Goal: Navigation & Orientation: Find specific page/section

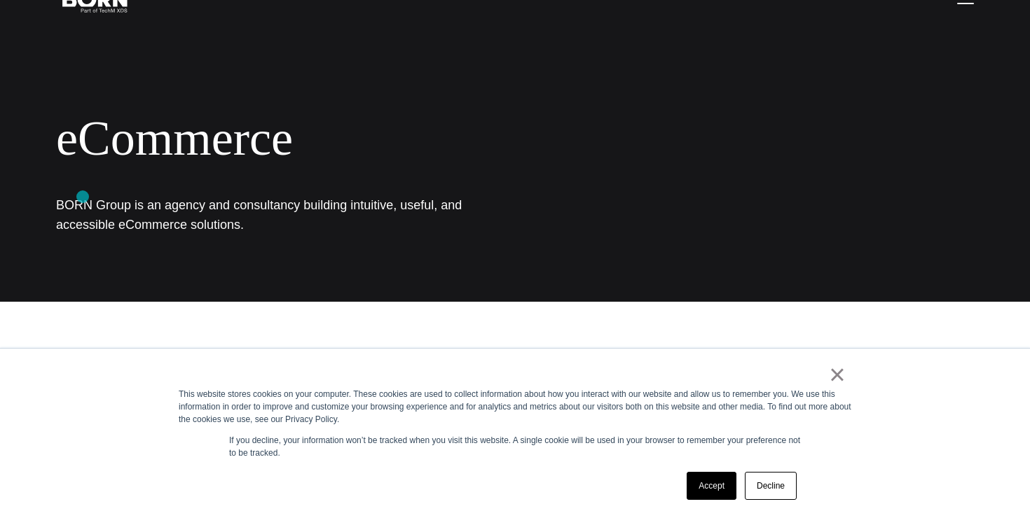
scroll to position [108, 0]
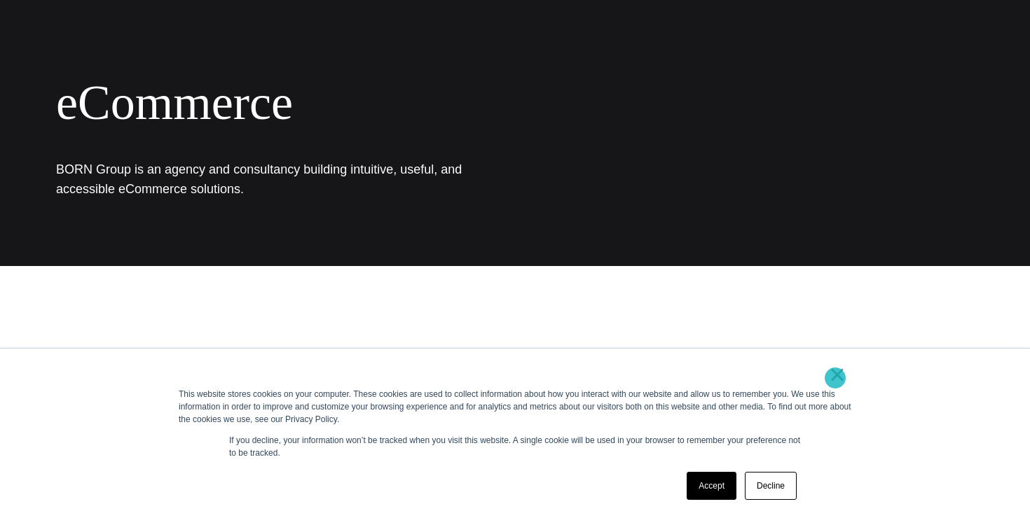
click at [836, 378] on link "×" at bounding box center [837, 374] width 17 height 13
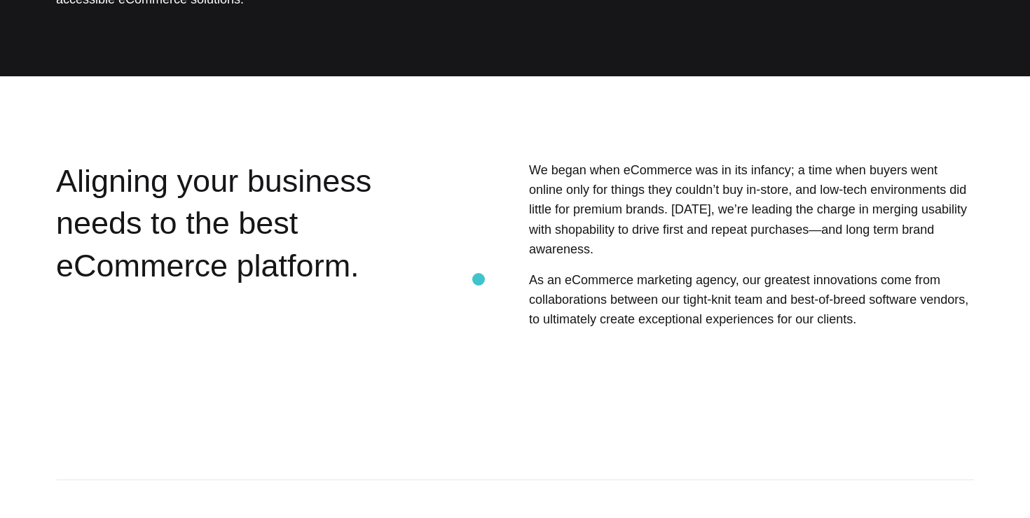
scroll to position [0, 0]
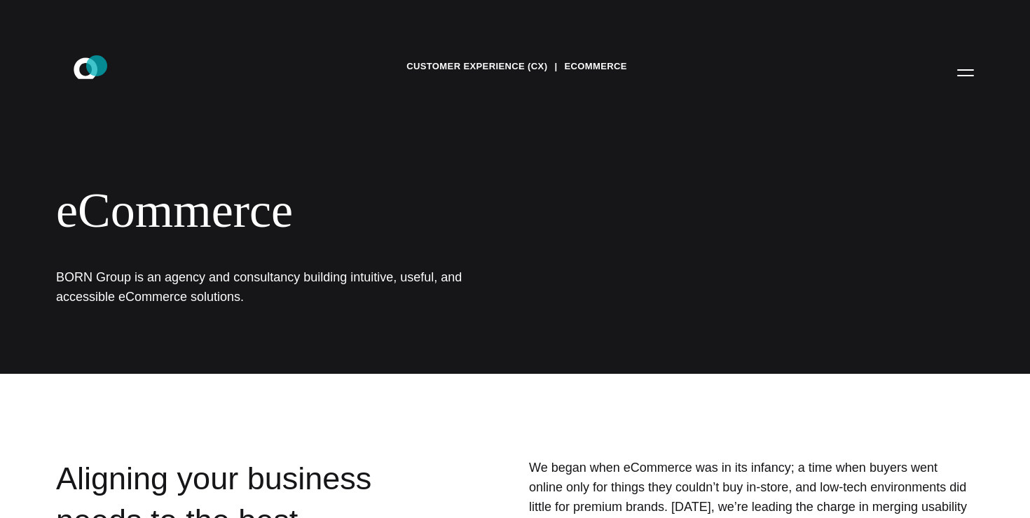
click at [97, 67] on icon ".st0{display:none;} .st1{display:inline;} .st2{font-family:'HelveticaNeue-Mediu…" at bounding box center [95, 72] width 90 height 36
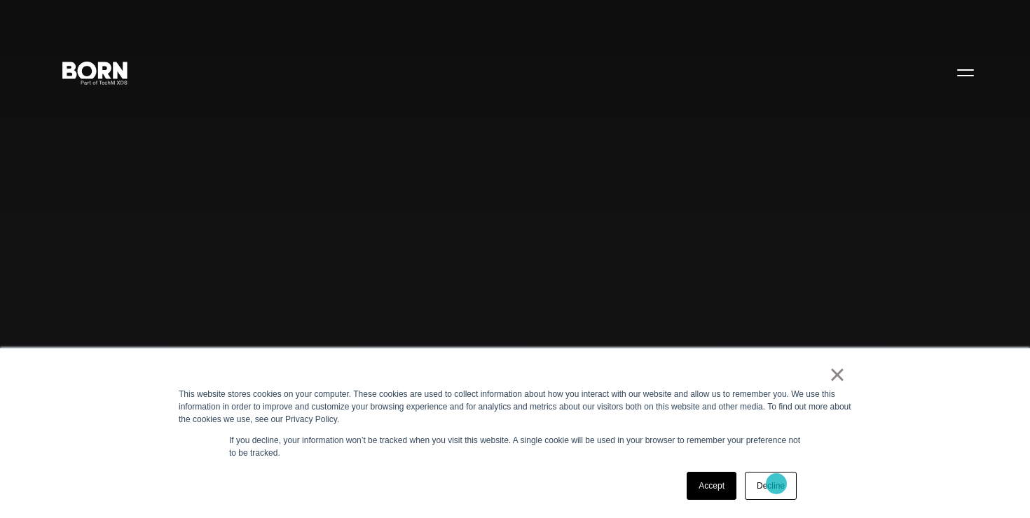
click at [775, 485] on link "Decline" at bounding box center [771, 486] width 52 height 28
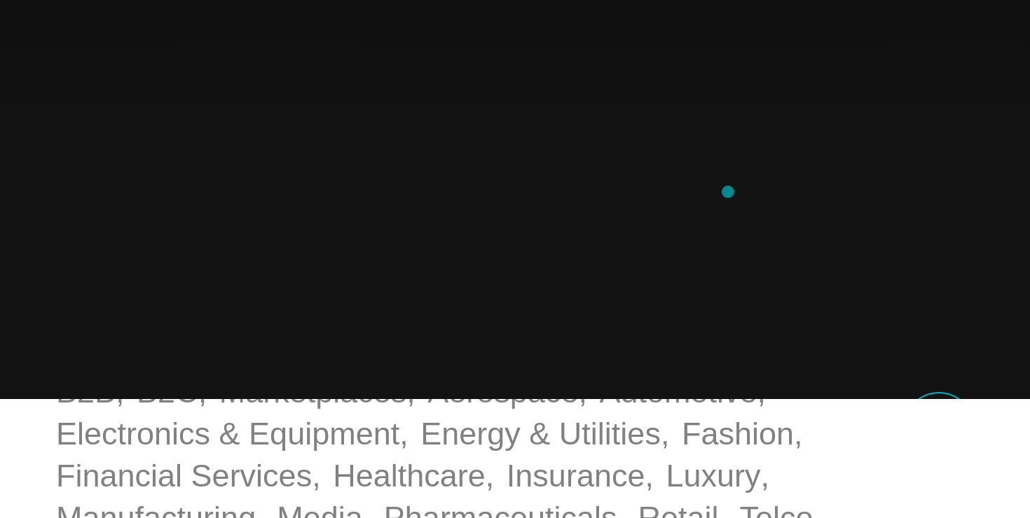
scroll to position [354, 0]
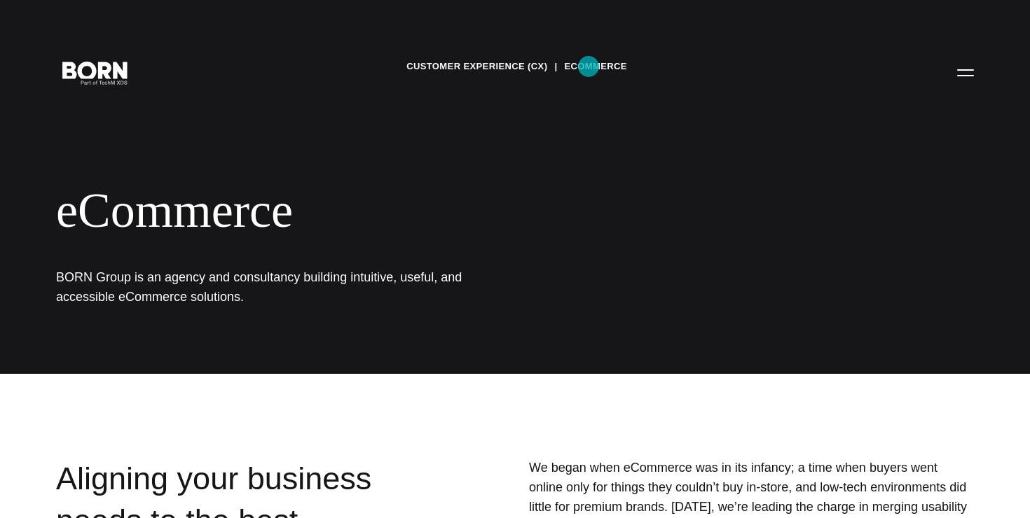
click at [588, 67] on link "eCommerce" at bounding box center [595, 66] width 62 height 21
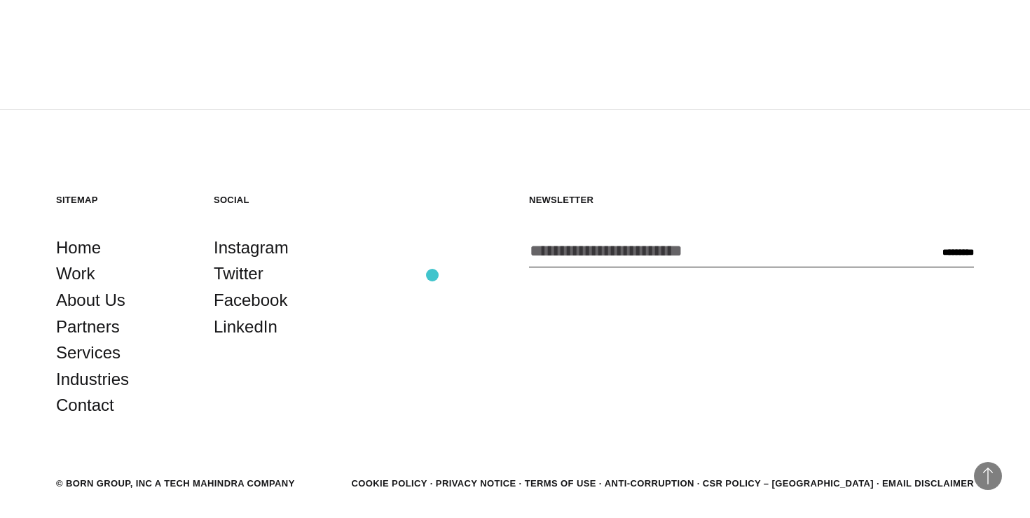
scroll to position [2256, 0]
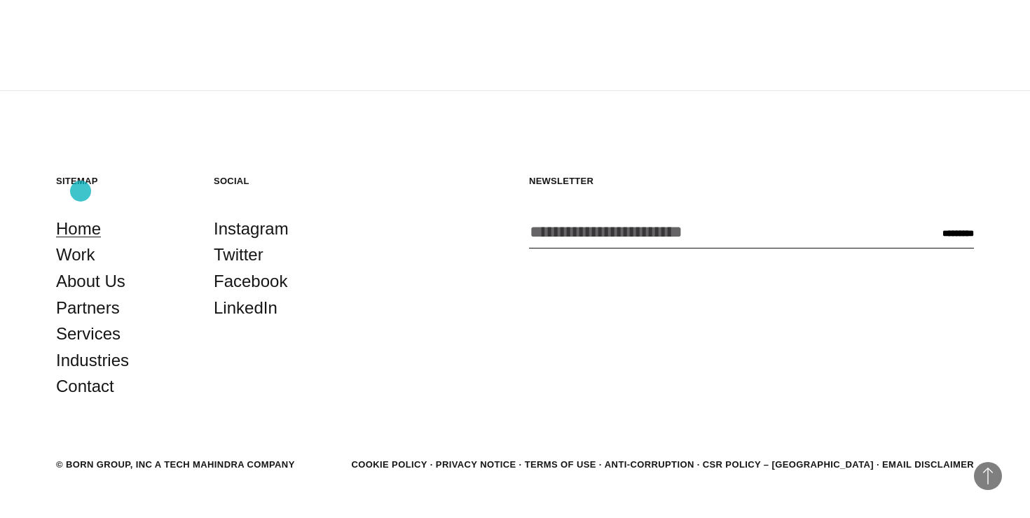
click at [81, 216] on link "Home" at bounding box center [78, 229] width 45 height 27
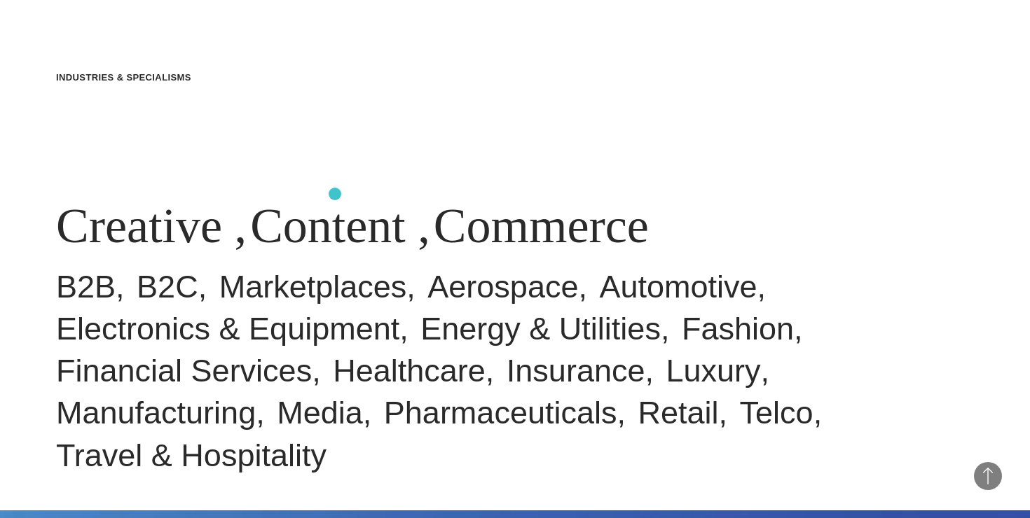
scroll to position [558, 0]
